Goal: Information Seeking & Learning: Understand process/instructions

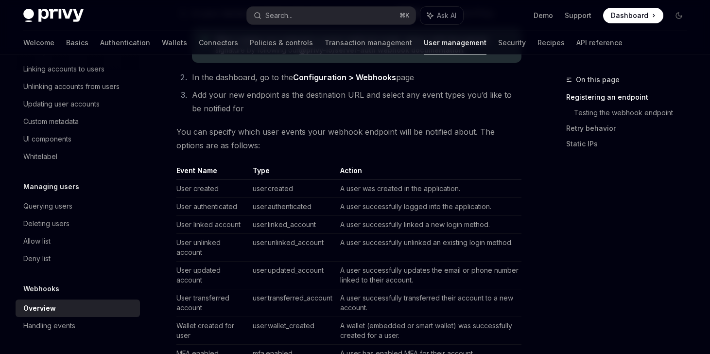
scroll to position [525, 0]
click at [60, 333] on link "Handling events" at bounding box center [78, 325] width 124 height 17
type textarea "*"
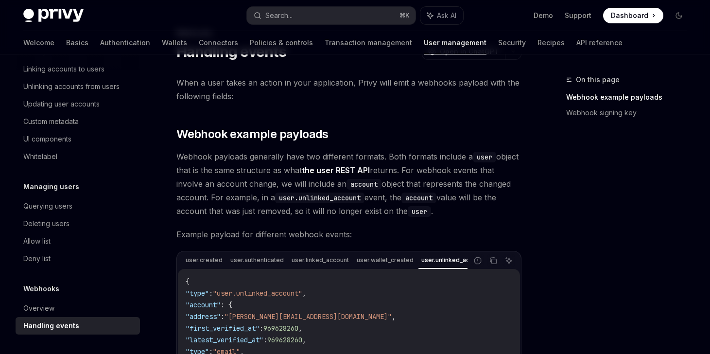
scroll to position [41, 0]
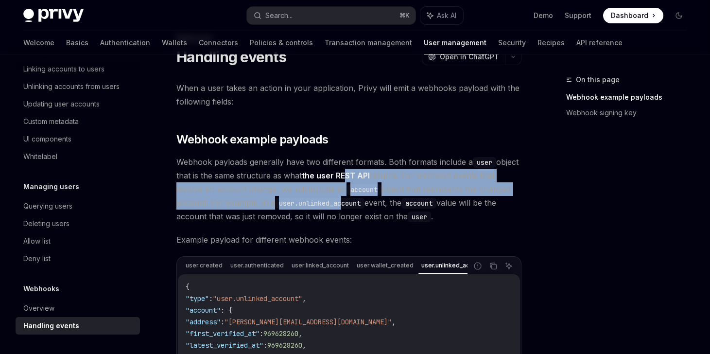
drag, startPoint x: 347, startPoint y: 172, endPoint x: 344, endPoint y: 205, distance: 32.6
click at [344, 205] on span "Webhook payloads generally have two different formats. Both formats include a u…" at bounding box center [348, 189] width 345 height 68
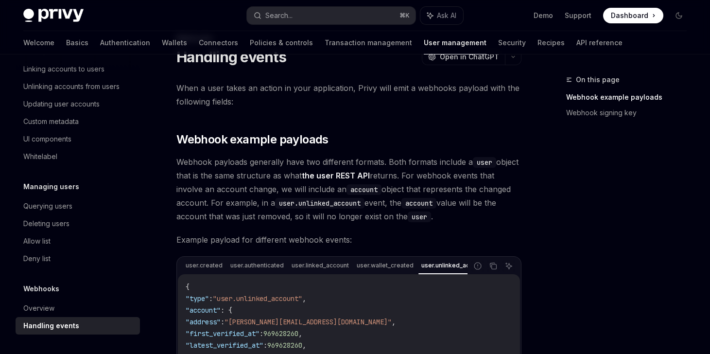
click at [339, 219] on span "Webhook payloads generally have two different formats. Both formats include a u…" at bounding box center [348, 189] width 345 height 68
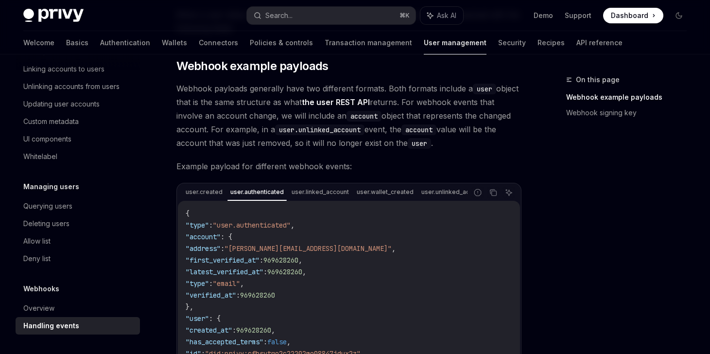
scroll to position [102, 0]
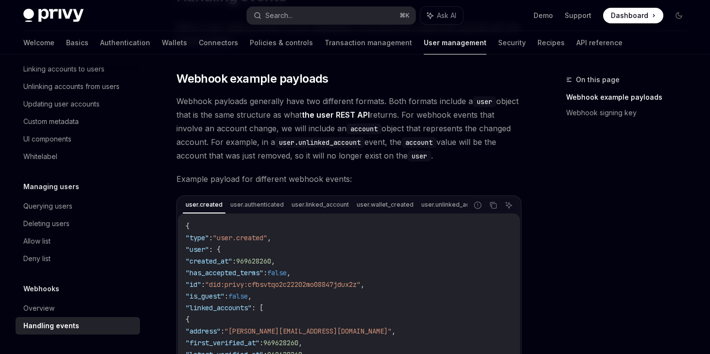
scroll to position [102, 0]
drag, startPoint x: 496, startPoint y: 206, endPoint x: 490, endPoint y: 207, distance: 6.4
click at [496, 206] on icon "Copy the contents from the code block" at bounding box center [494, 206] width 5 height 5
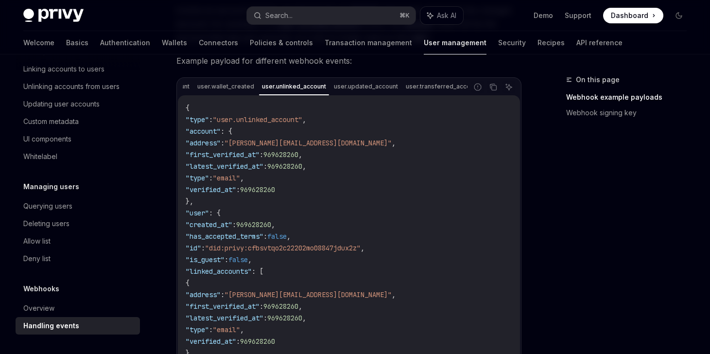
scroll to position [0, 0]
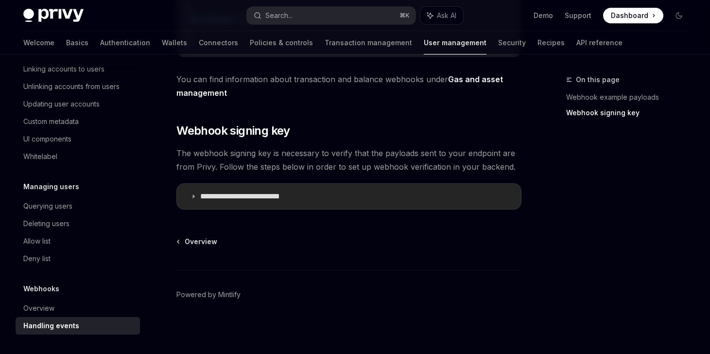
click at [315, 207] on summary "**********" at bounding box center [349, 196] width 344 height 25
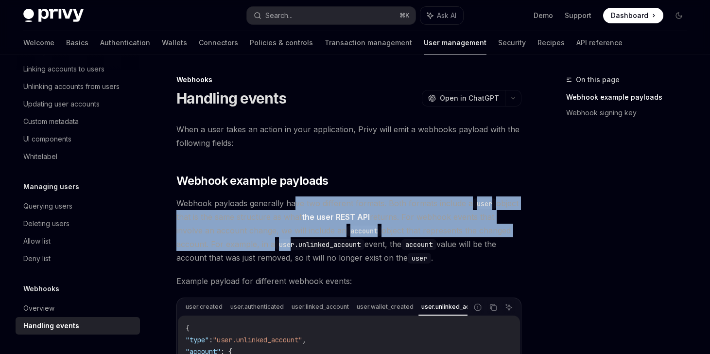
drag, startPoint x: 291, startPoint y: 225, endPoint x: 290, endPoint y: 243, distance: 18.0
click at [290, 243] on span "Webhook payloads generally have two different formats. Both formats include a u…" at bounding box center [348, 230] width 345 height 68
click at [291, 245] on code "user.unlinked_account" at bounding box center [319, 244] width 89 height 11
